Goal: Task Accomplishment & Management: Manage account settings

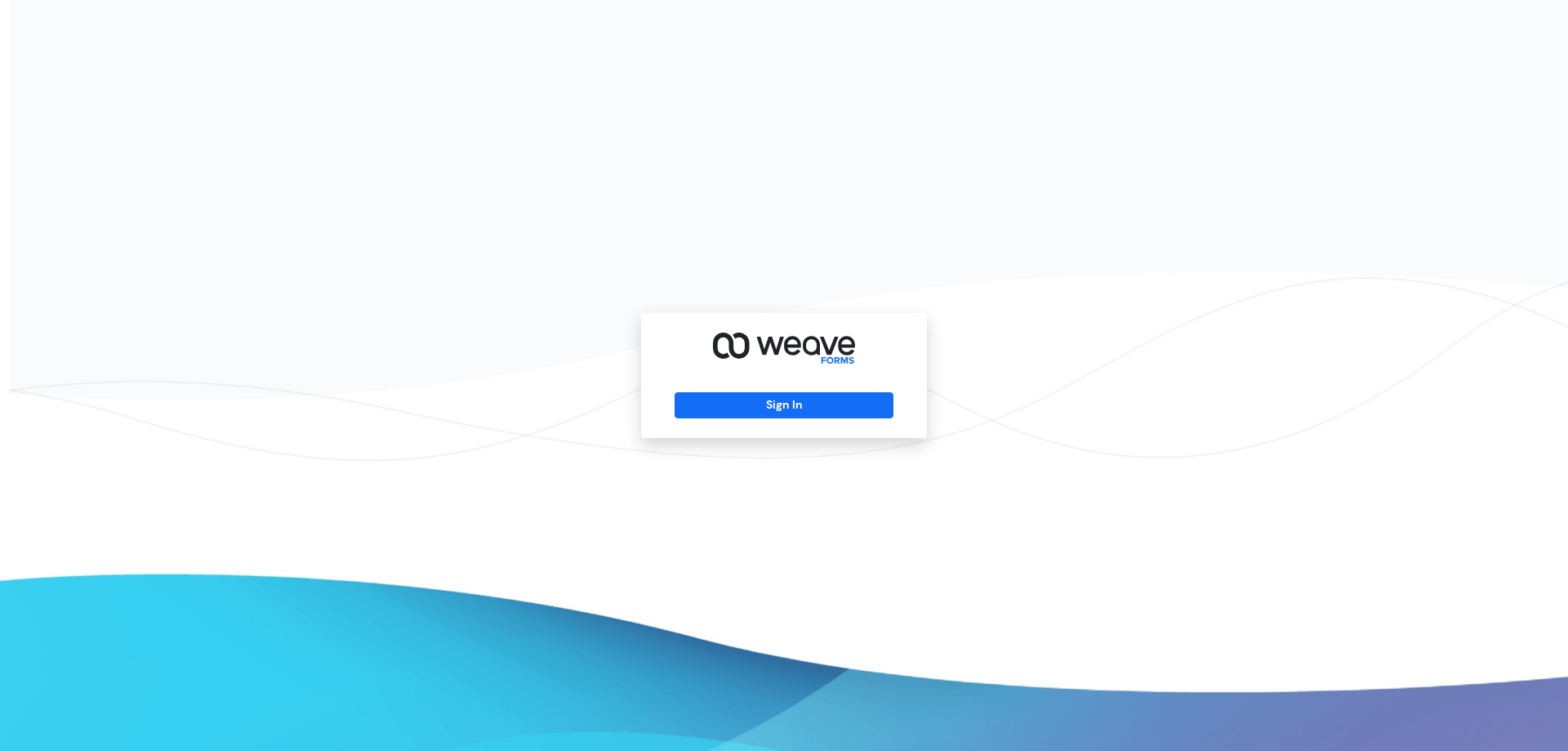
click at [744, 385] on div "Sign In" at bounding box center [784, 376] width 286 height 125
click at [854, 408] on button "Sign In" at bounding box center [783, 404] width 218 height 26
